Goal: Task Accomplishment & Management: Manage account settings

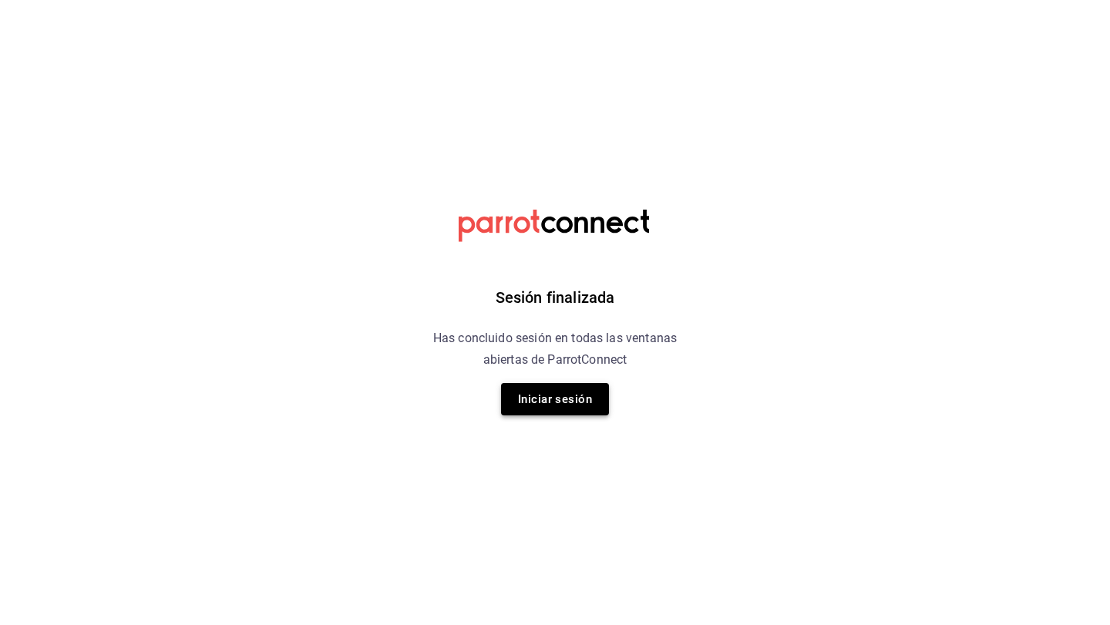
click at [578, 396] on button "Iniciar sesión" at bounding box center [555, 399] width 108 height 32
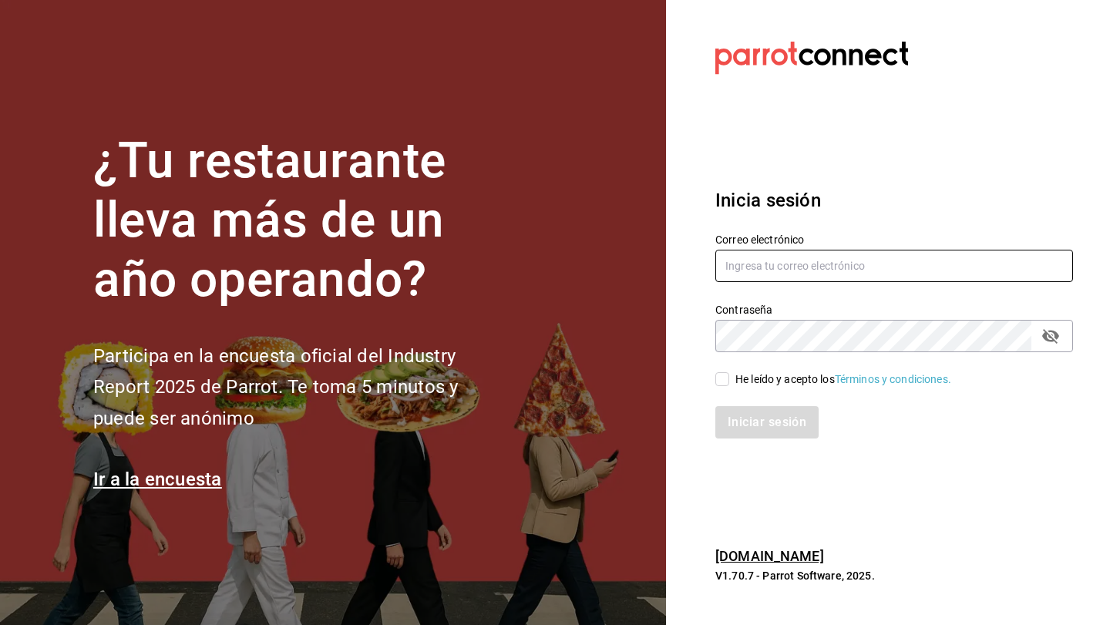
click at [785, 266] on input "text" at bounding box center [894, 266] width 358 height 32
type input "[EMAIL_ADDRESS][DOMAIN_NAME]"
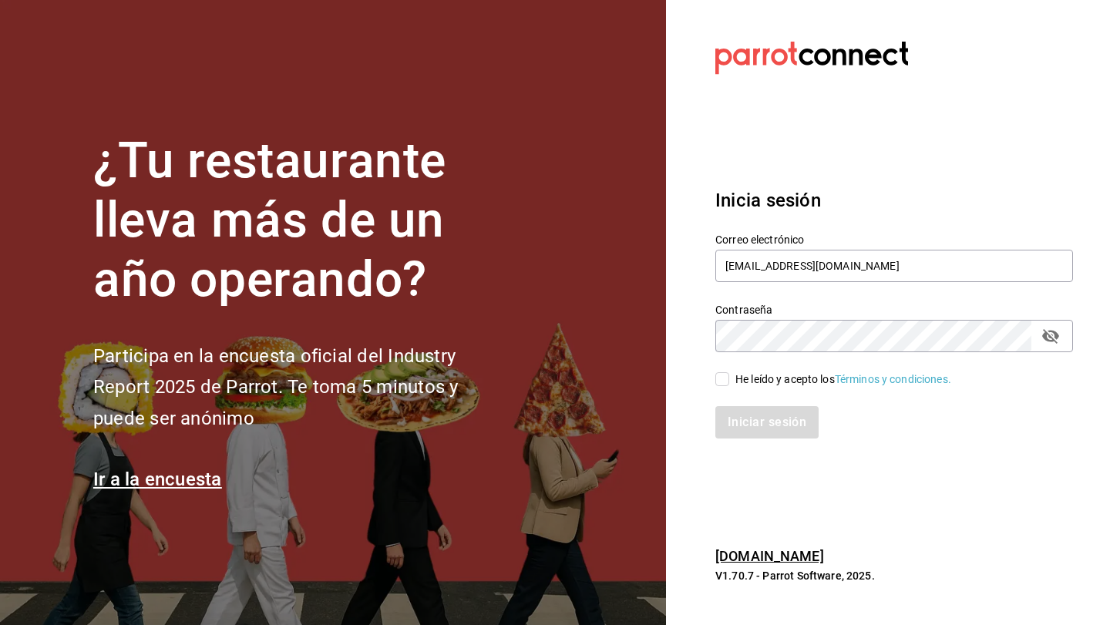
click at [721, 379] on input "He leído y acepto los Términos y condiciones." at bounding box center [722, 379] width 14 height 14
checkbox input "true"
click at [742, 424] on button "Iniciar sesión" at bounding box center [767, 422] width 105 height 32
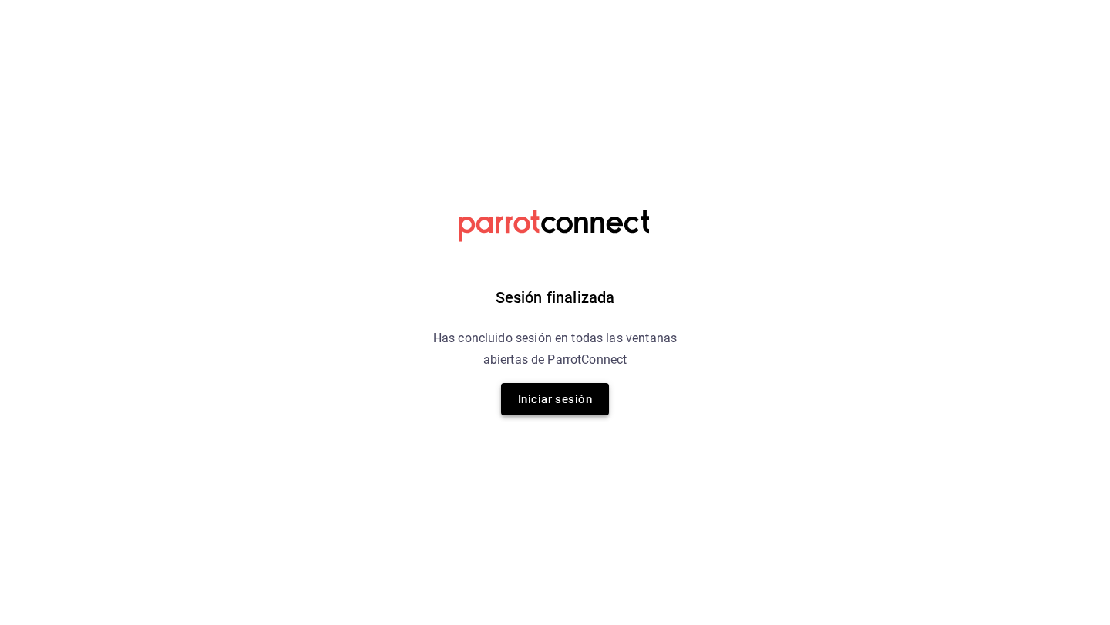
click at [573, 398] on button "Iniciar sesión" at bounding box center [555, 399] width 108 height 32
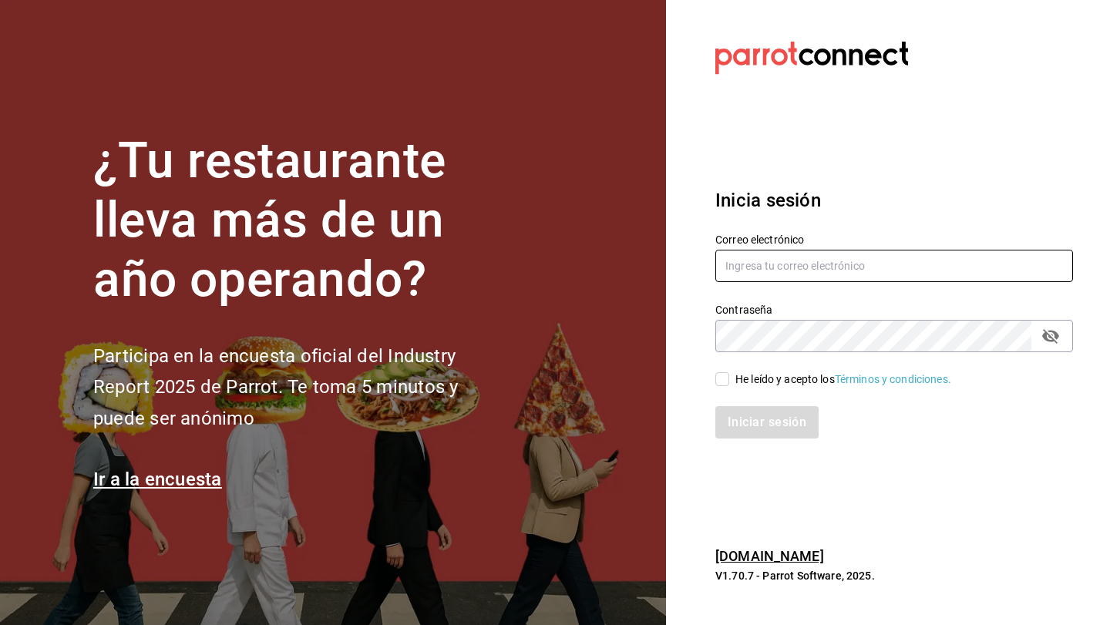
click at [828, 263] on input "text" at bounding box center [894, 266] width 358 height 32
type input "[EMAIL_ADDRESS][DOMAIN_NAME]"
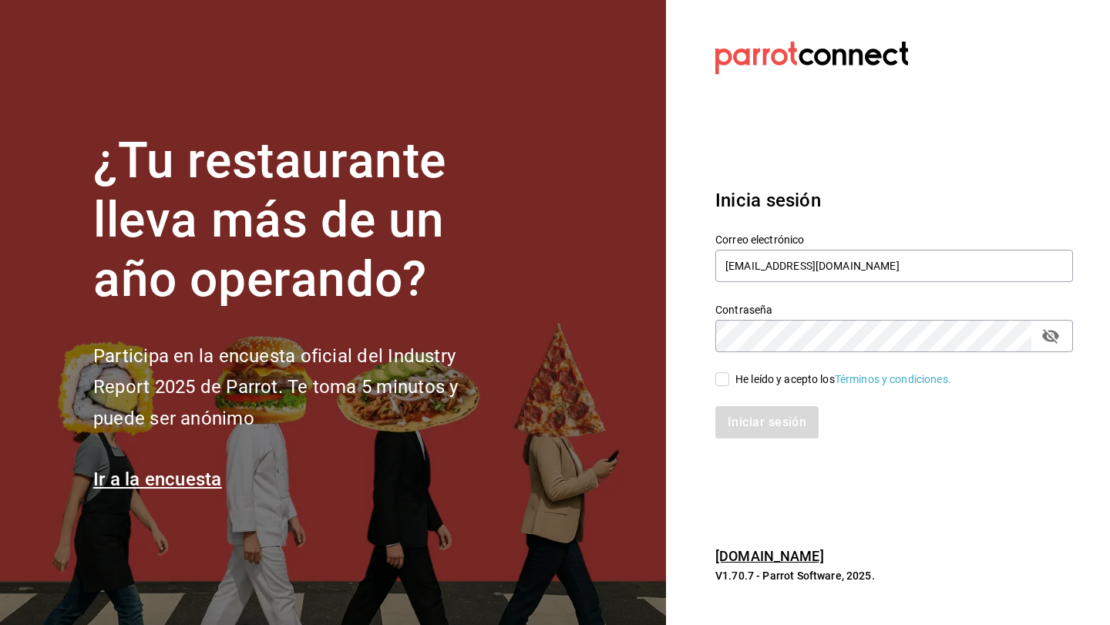
click at [724, 385] on input "He leído y acepto los Términos y condiciones." at bounding box center [722, 379] width 14 height 14
checkbox input "true"
click at [742, 421] on button "Iniciar sesión" at bounding box center [767, 422] width 105 height 32
